Goal: Check status: Check status

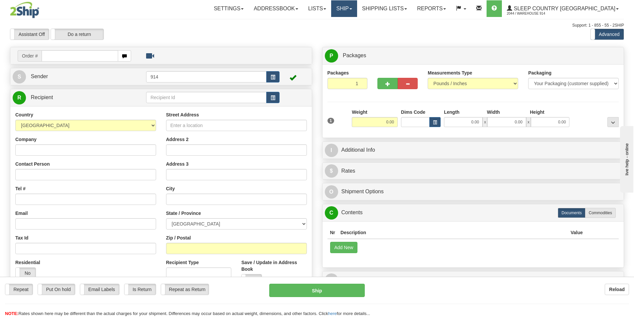
click at [357, 11] on link "Ship" at bounding box center [344, 8] width 26 height 17
click at [350, 33] on span "OnHold / Order Queue" at bounding box center [326, 31] width 47 height 5
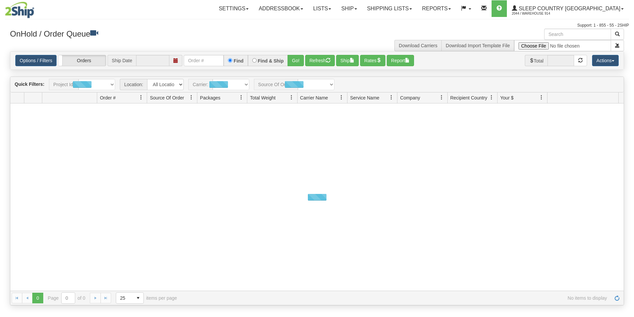
type input "[DATE]"
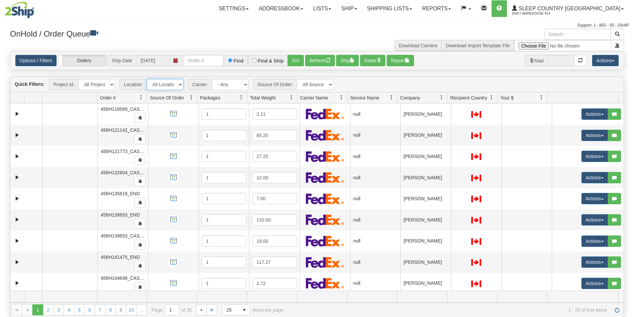
click at [180, 87] on select "All Locations 914 9009 [GEOGRAPHIC_DATA] SLE BEDDN ZINUC" at bounding box center [165, 84] width 37 height 11
select select "7603"
click at [147, 79] on select "All Locations 914 9009 [GEOGRAPHIC_DATA] SLE BEDDN ZINUC" at bounding box center [165, 84] width 37 height 11
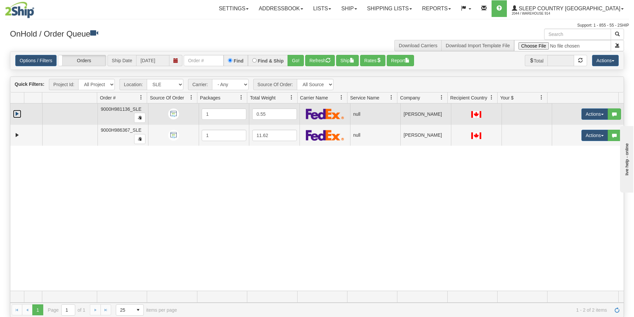
click at [18, 114] on link "Expand" at bounding box center [17, 114] width 8 height 8
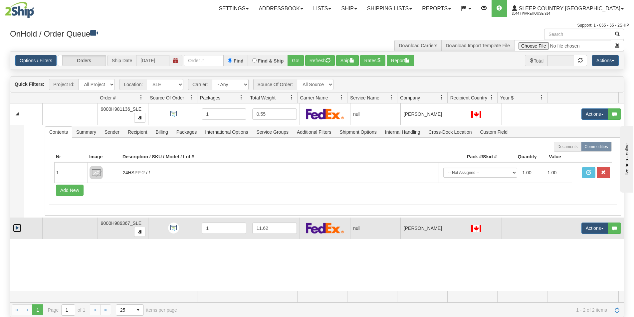
click at [16, 228] on link "Expand" at bounding box center [17, 228] width 8 height 8
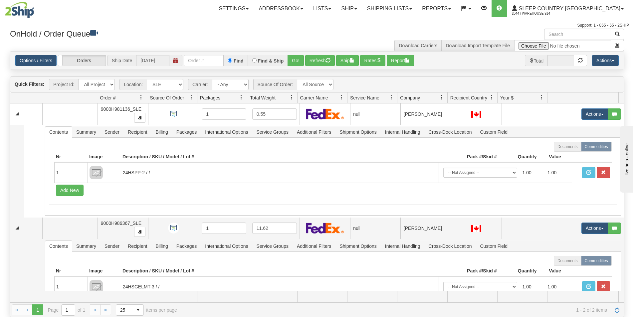
click at [177, 36] on h3 "OnHold / Order Queue" at bounding box center [161, 34] width 302 height 10
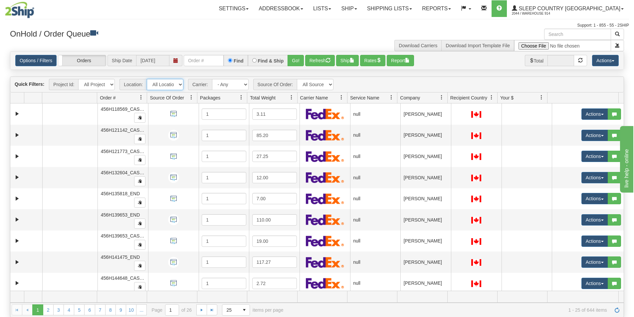
click at [178, 85] on select "All Locations 914 9009 [GEOGRAPHIC_DATA] SLE BEDDN ZINUC" at bounding box center [165, 84] width 37 height 11
select select "7603"
click at [147, 79] on select "All Locations 914 9009 CASPC END SLE BEDDN ZINUC" at bounding box center [165, 84] width 37 height 11
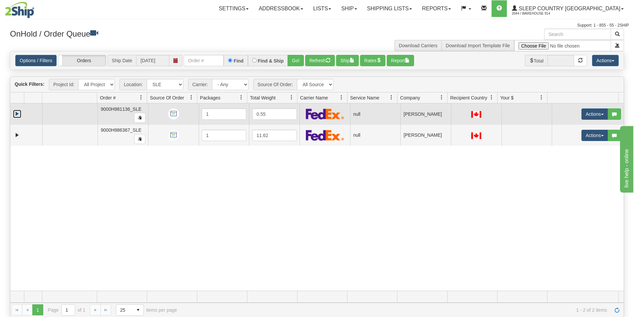
click at [16, 114] on link "Expand" at bounding box center [17, 114] width 8 height 8
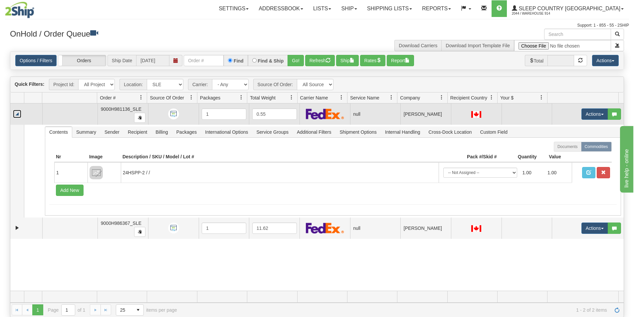
click at [16, 114] on link "Collapse" at bounding box center [17, 114] width 8 height 8
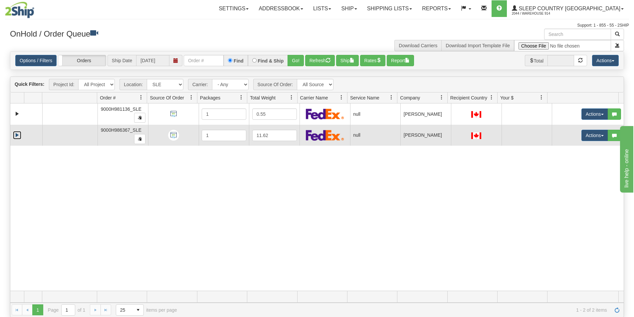
click at [18, 136] on link "Expand" at bounding box center [17, 135] width 8 height 8
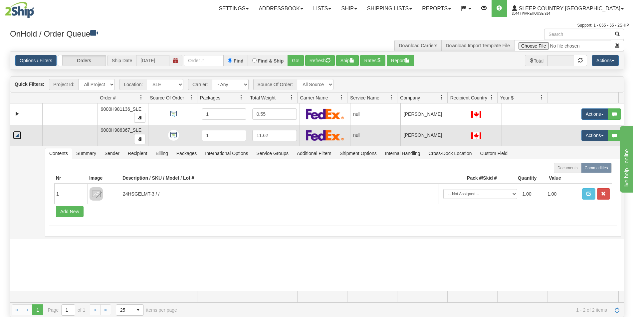
click at [18, 136] on link "Collapse" at bounding box center [17, 135] width 8 height 8
